Goal: Transaction & Acquisition: Download file/media

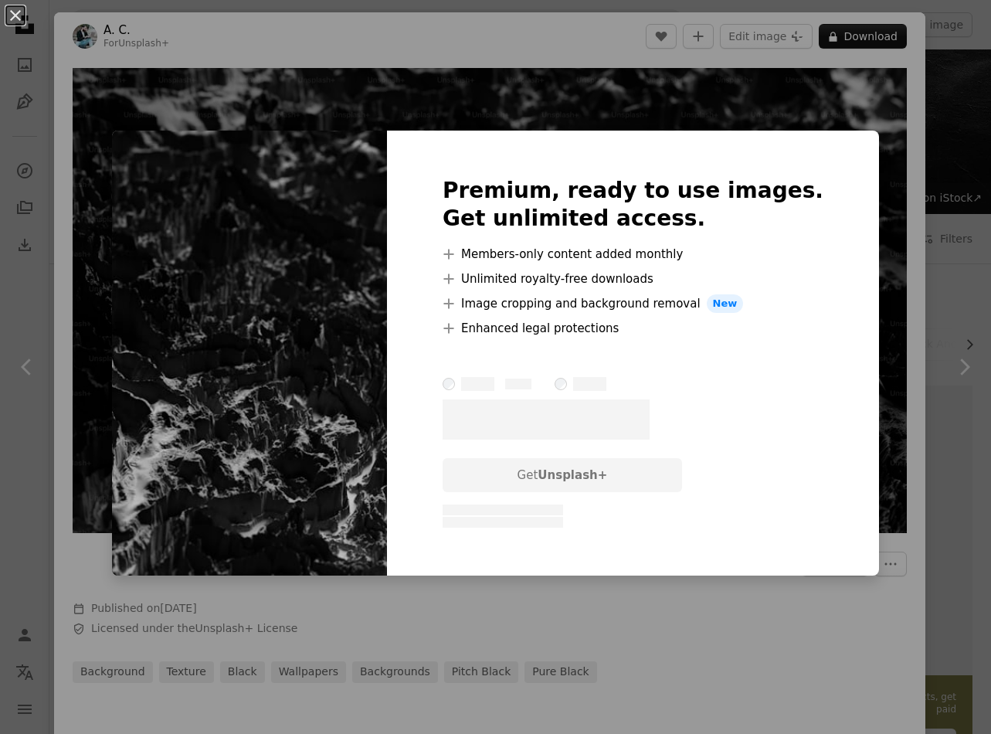
scroll to position [1974, 0]
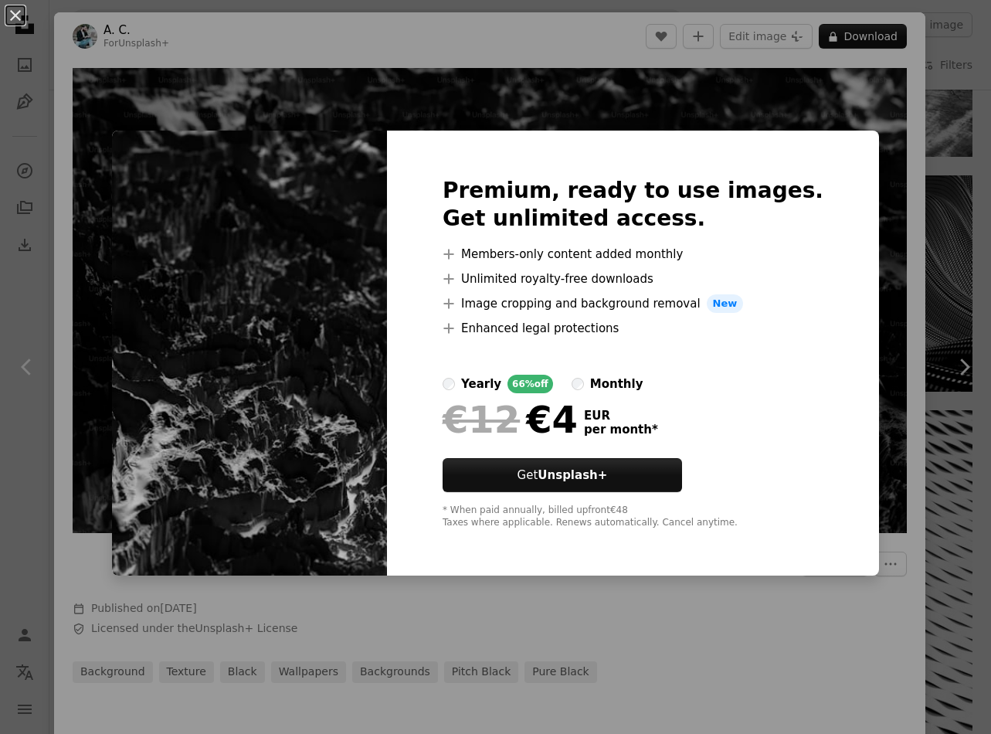
click at [583, 39] on div "An X shape Premium, ready to use images. Get unlimited access. A plus sign Memb…" at bounding box center [495, 367] width 991 height 734
